Goal: Share content

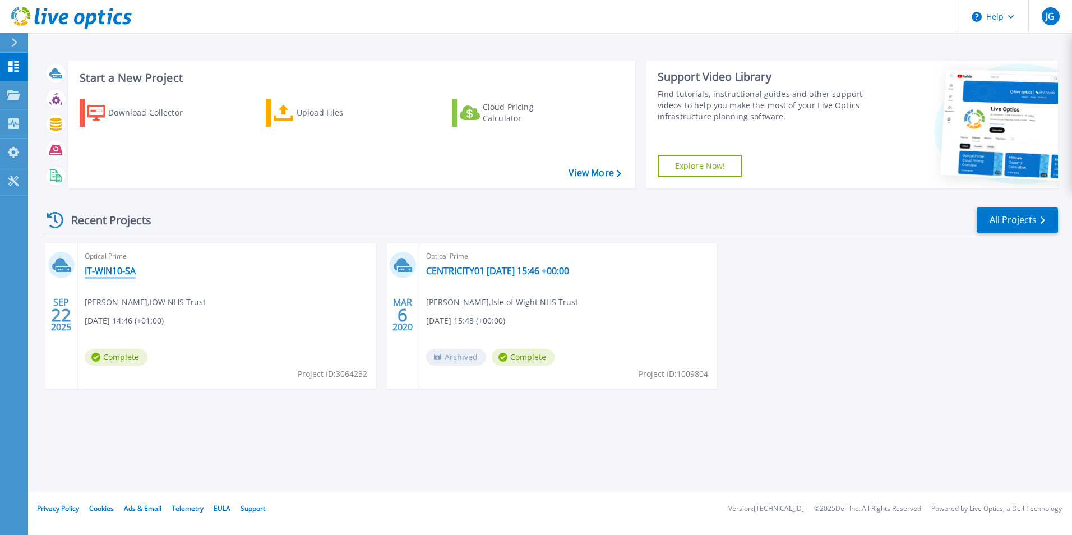
click at [97, 272] on link "IT-WIN10-SA" at bounding box center [110, 270] width 51 height 11
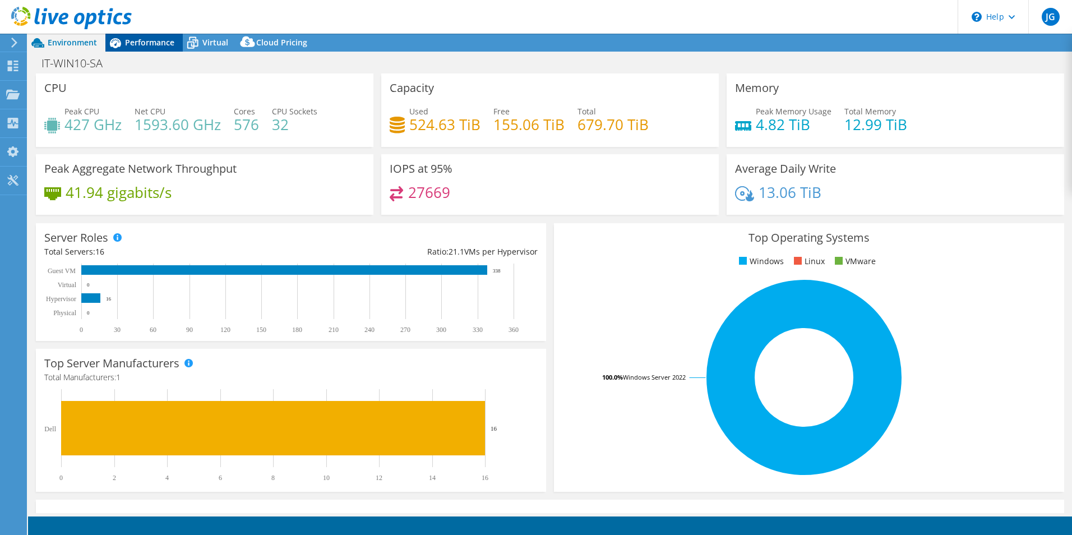
select select "EULondon"
select select "GBP"
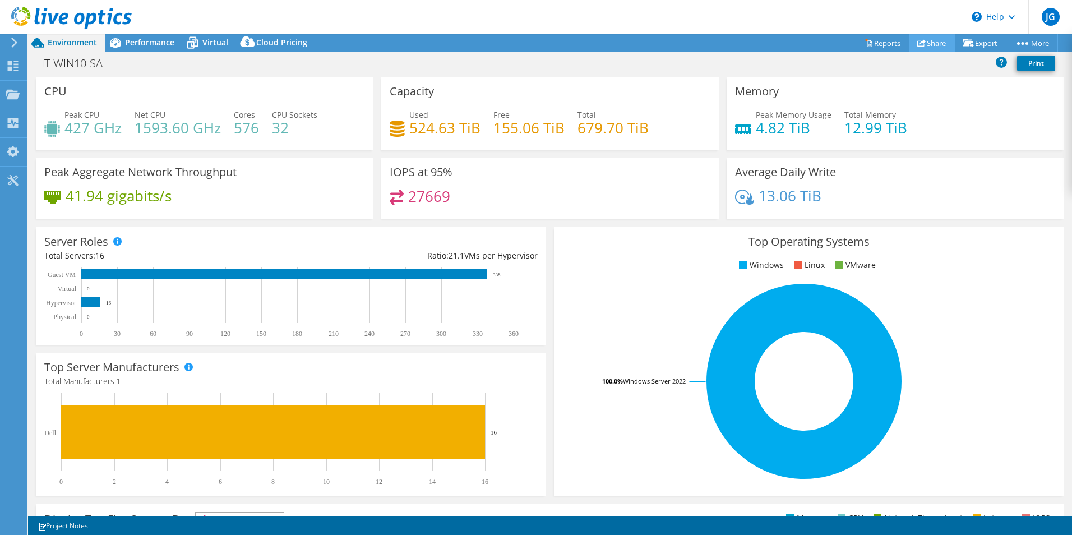
click at [927, 46] on link "Share" at bounding box center [932, 42] width 46 height 17
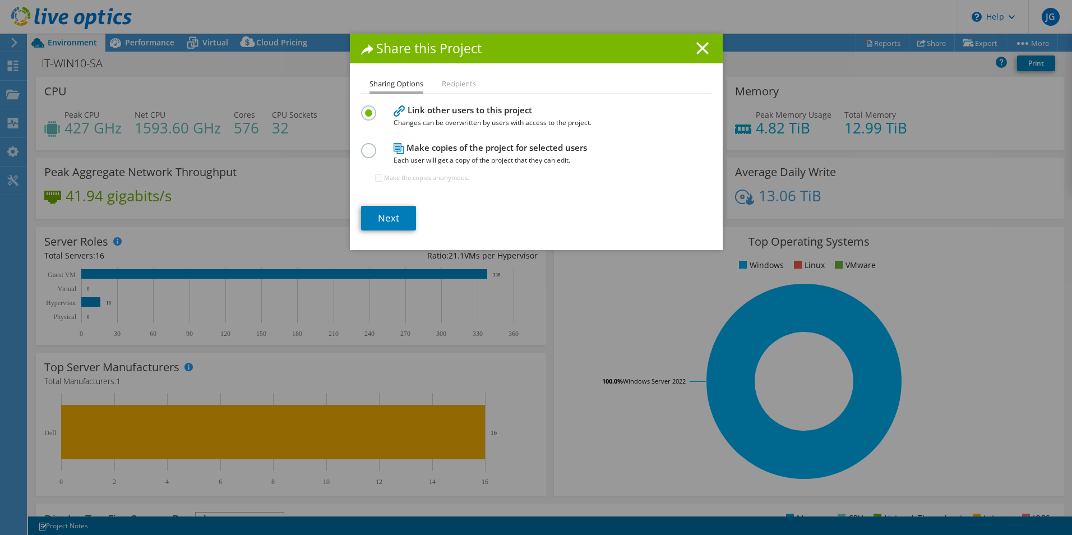
click at [698, 50] on icon at bounding box center [702, 48] width 12 height 12
